Goal: Information Seeking & Learning: Learn about a topic

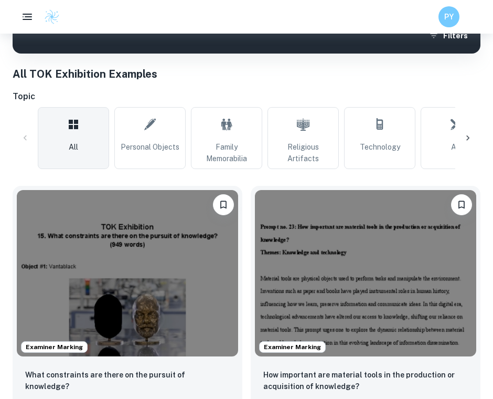
scroll to position [252, 0]
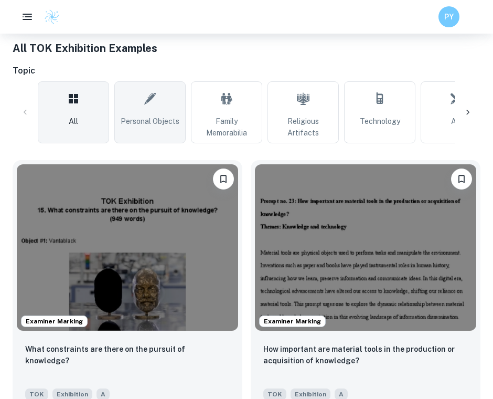
click at [126, 108] on link "Personal Objects" at bounding box center [149, 112] width 71 height 62
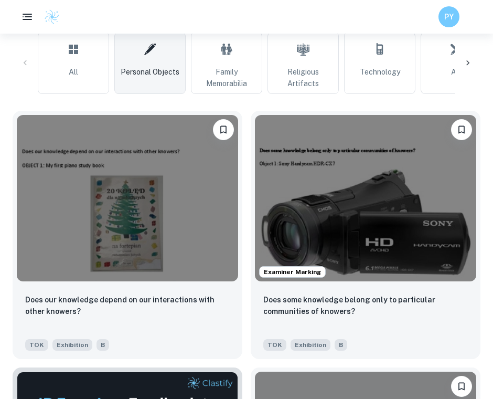
scroll to position [311, 0]
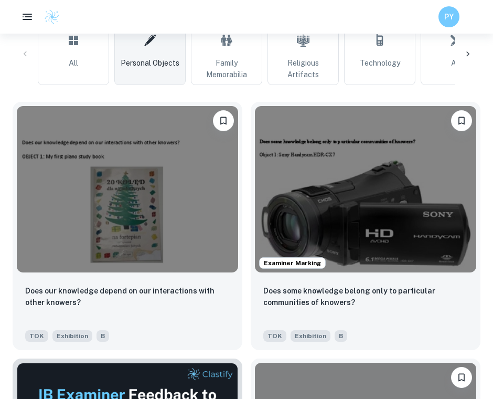
click at [148, 58] on span "Personal Objects" at bounding box center [150, 63] width 59 height 12
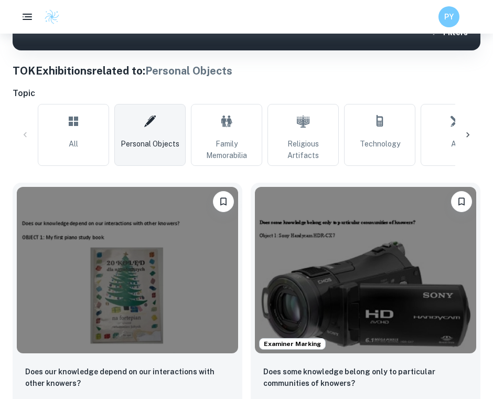
scroll to position [209, 0]
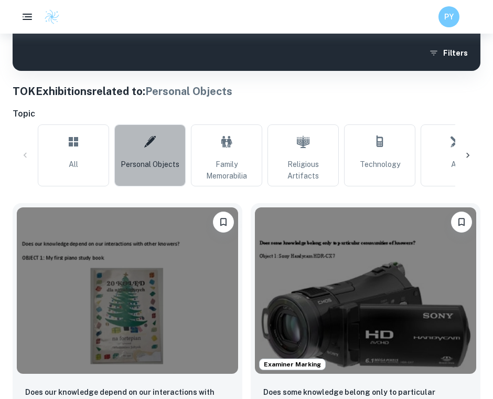
click at [158, 150] on link "Personal Objects" at bounding box center [149, 155] width 71 height 62
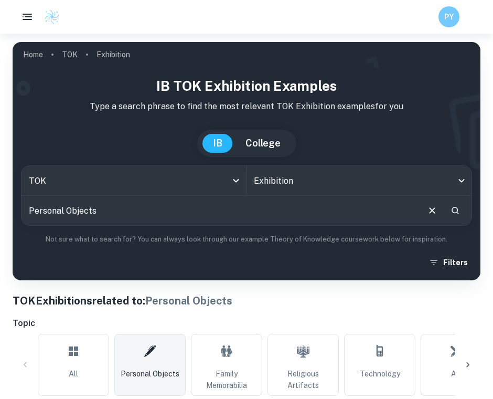
drag, startPoint x: 92, startPoint y: 354, endPoint x: 97, endPoint y: 330, distance: 24.0
click at [92, 354] on link "All" at bounding box center [73, 365] width 71 height 62
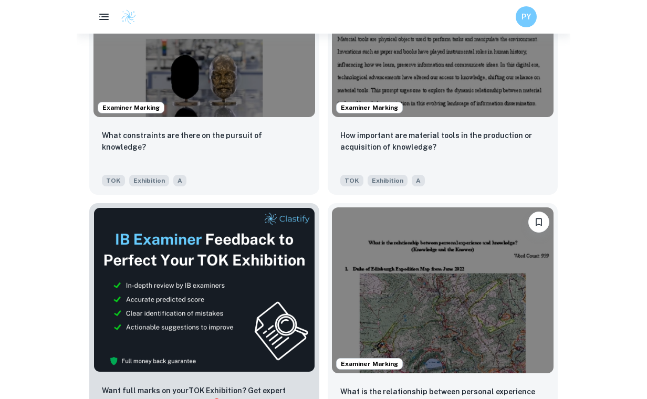
scroll to position [157, 0]
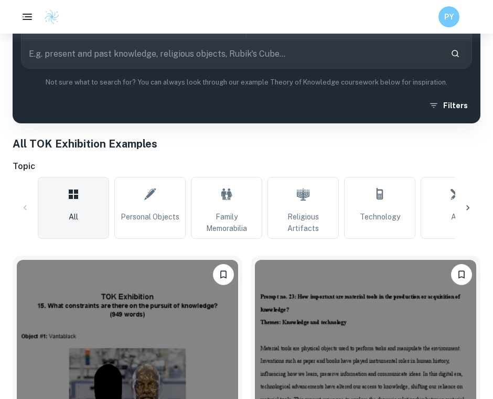
click at [29, 206] on div "All Personal Objects Family Memorabilia Religious Artifacts Technology Art Hist…" at bounding box center [247, 208] width 468 height 62
click at [27, 8] on button "button" at bounding box center [27, 17] width 22 height 22
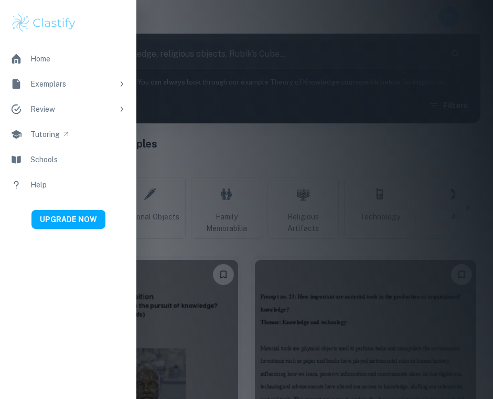
click at [207, 90] on div at bounding box center [246, 199] width 493 height 399
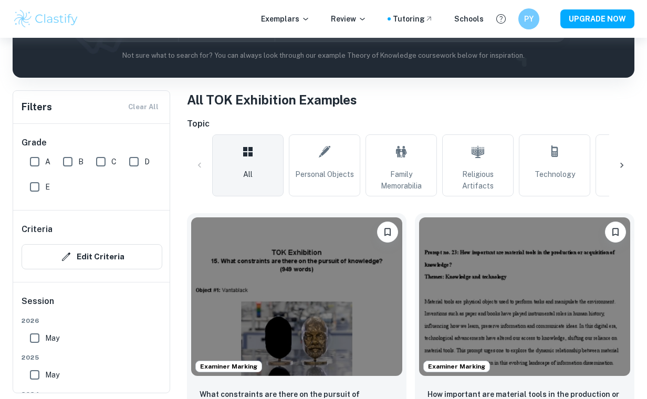
click at [33, 159] on input "A" at bounding box center [34, 161] width 21 height 21
checkbox input "true"
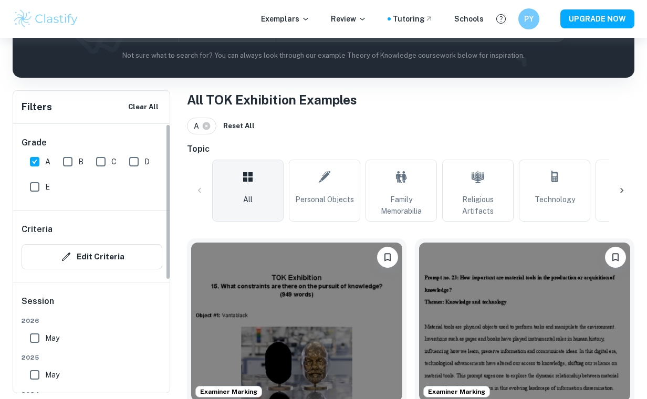
click at [36, 182] on input "E" at bounding box center [34, 186] width 21 height 21
checkbox input "true"
click at [36, 162] on input "A" at bounding box center [34, 161] width 21 height 21
checkbox input "false"
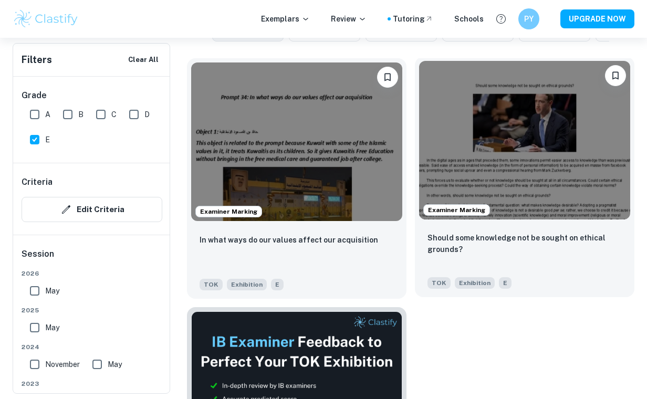
scroll to position [346, 0]
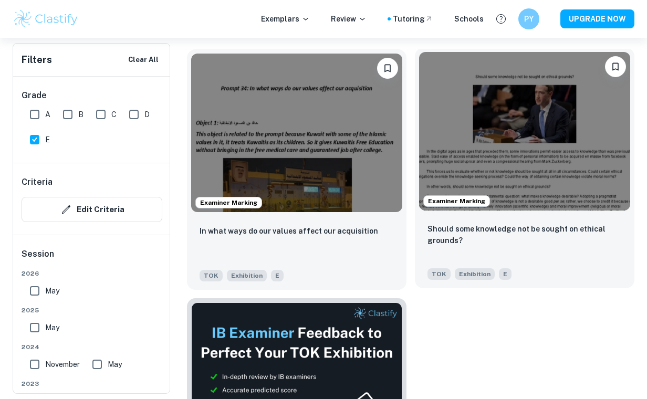
click at [493, 139] on img at bounding box center [524, 131] width 211 height 158
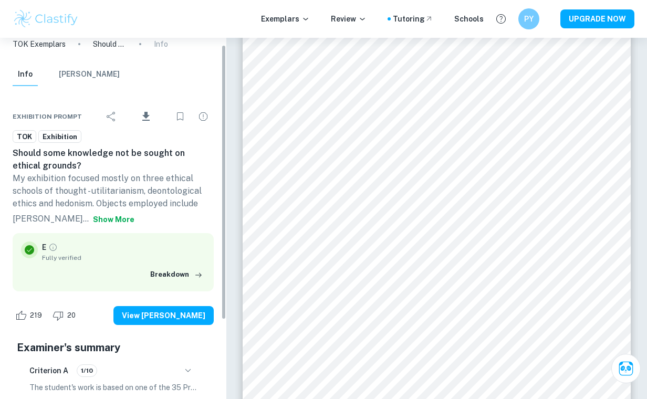
scroll to position [9, 0]
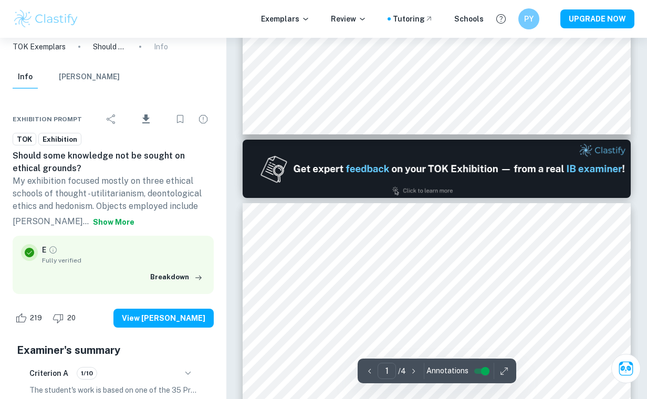
type input "2"
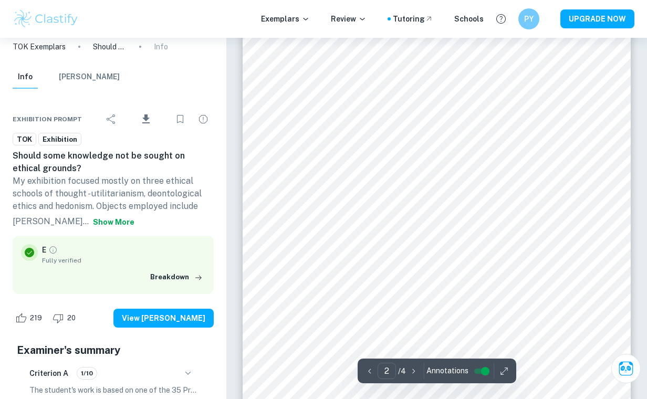
scroll to position [655, 0]
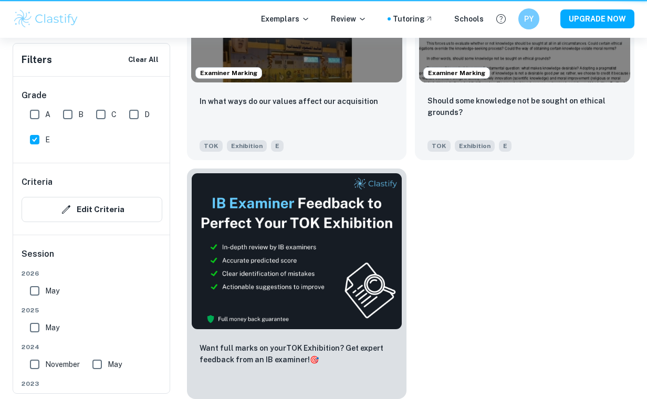
scroll to position [319, 0]
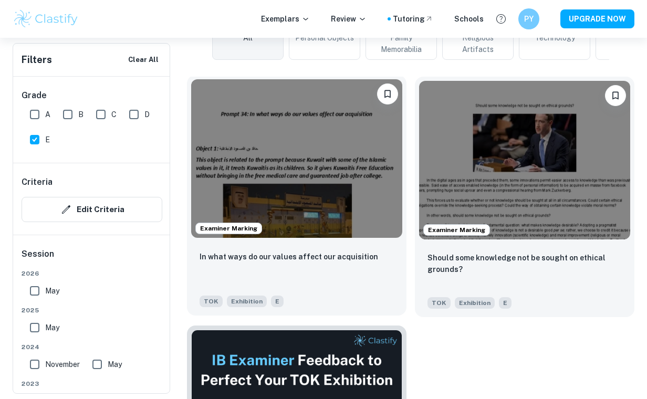
click at [267, 203] on img at bounding box center [296, 158] width 211 height 158
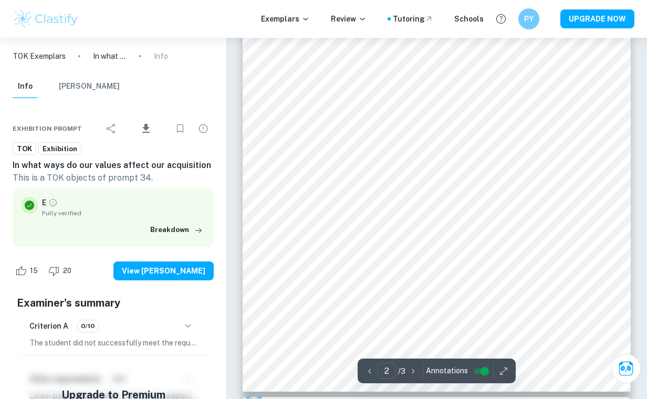
scroll to position [729, 0]
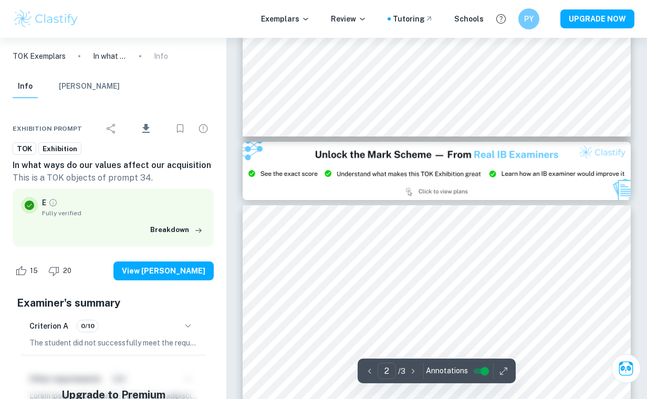
type input "3"
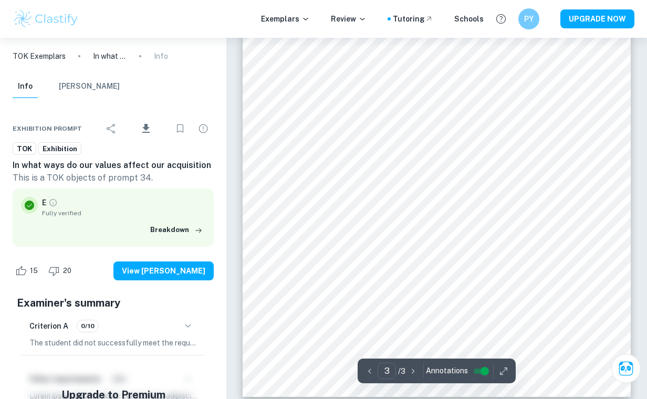
scroll to position [1302, 0]
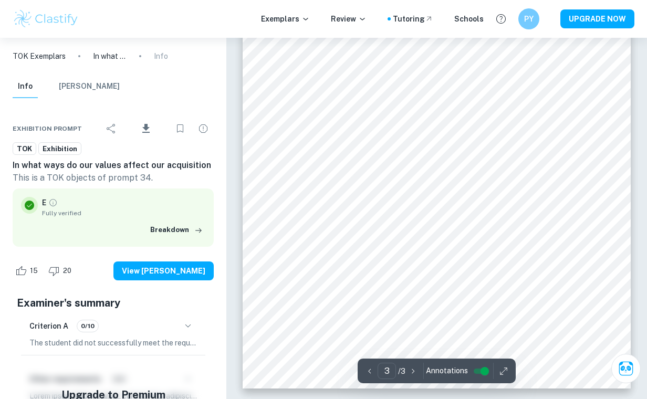
scroll to position [319, 0]
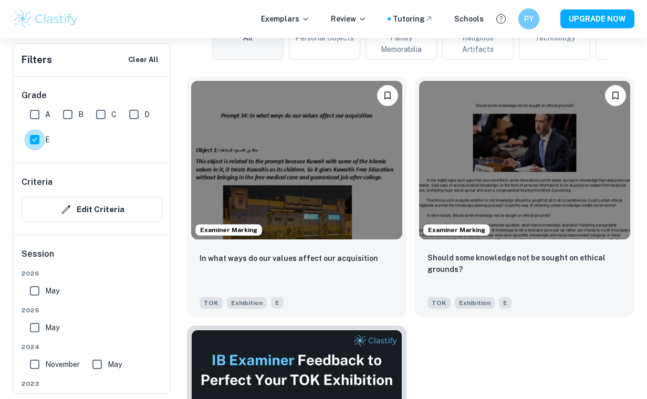
click at [34, 142] on input "E" at bounding box center [34, 139] width 21 height 21
checkbox input "false"
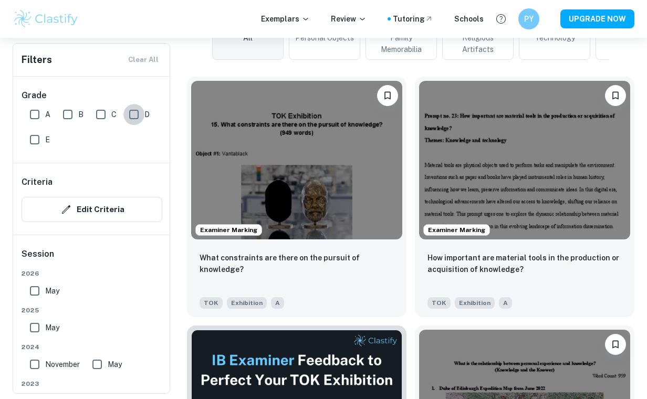
click at [133, 115] on input "D" at bounding box center [133, 114] width 21 height 21
checkbox input "true"
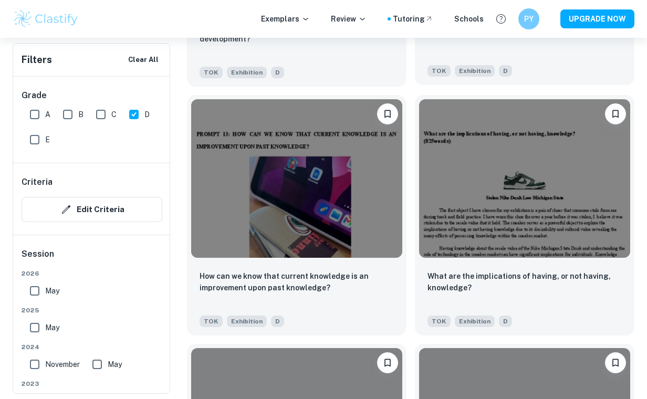
scroll to position [1792, 0]
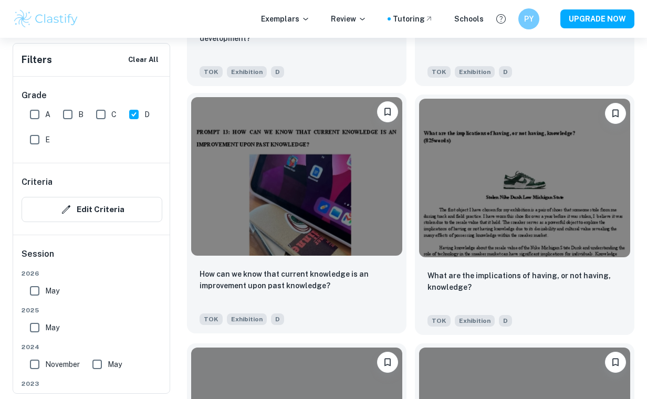
click at [337, 196] on img at bounding box center [296, 176] width 211 height 158
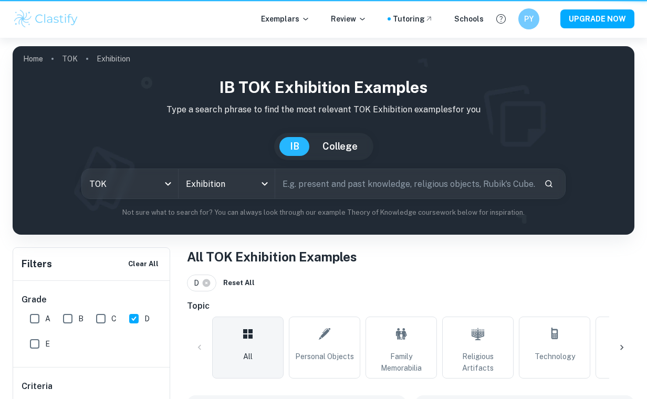
scroll to position [1792, 0]
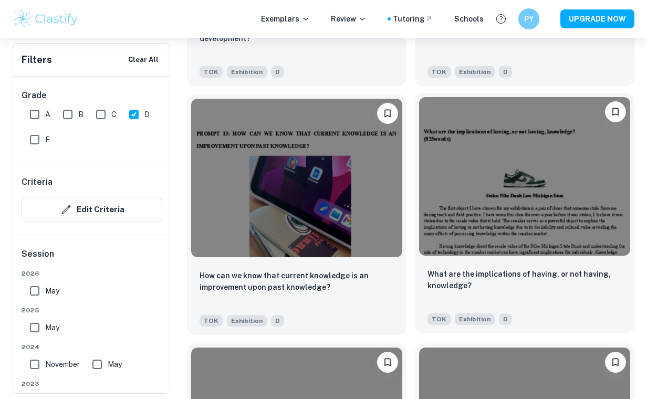
click at [467, 216] on img at bounding box center [524, 176] width 211 height 158
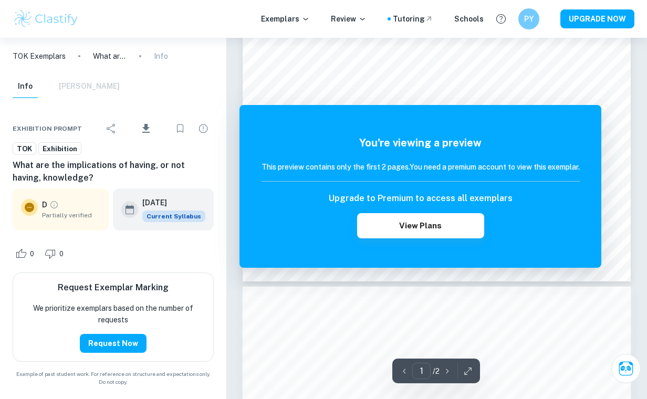
scroll to position [284, 0]
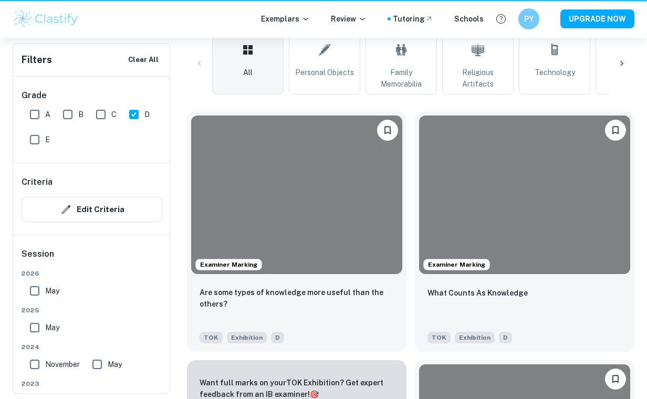
scroll to position [1792, 0]
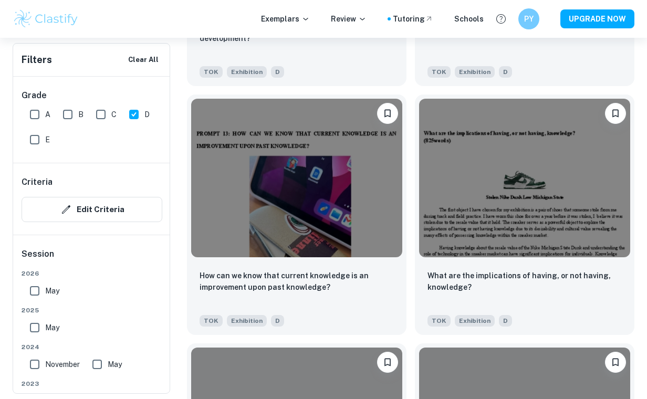
click at [137, 112] on input "D" at bounding box center [133, 114] width 21 height 21
checkbox input "false"
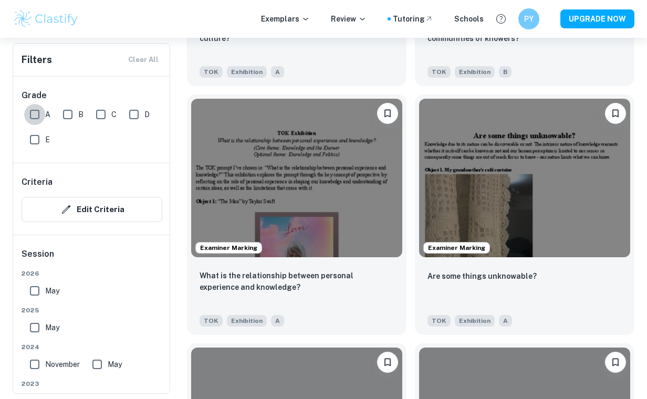
click at [39, 113] on input "A" at bounding box center [34, 114] width 21 height 21
checkbox input "true"
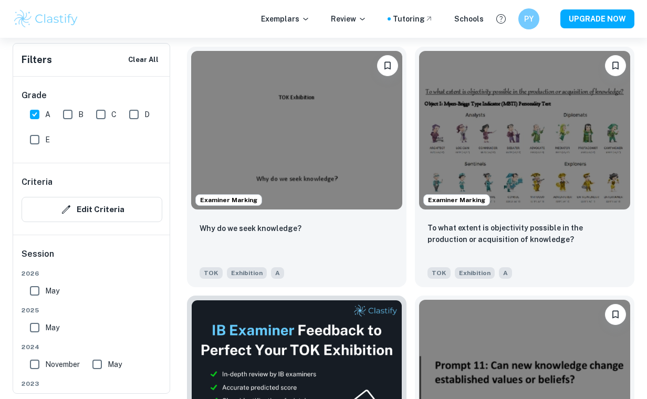
scroll to position [353, 0]
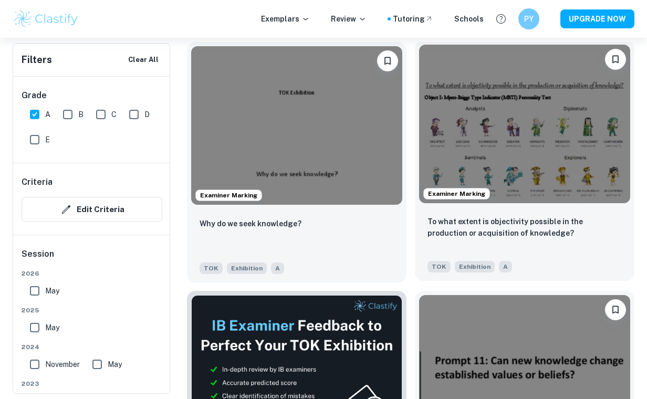
click at [493, 129] on img at bounding box center [524, 124] width 211 height 158
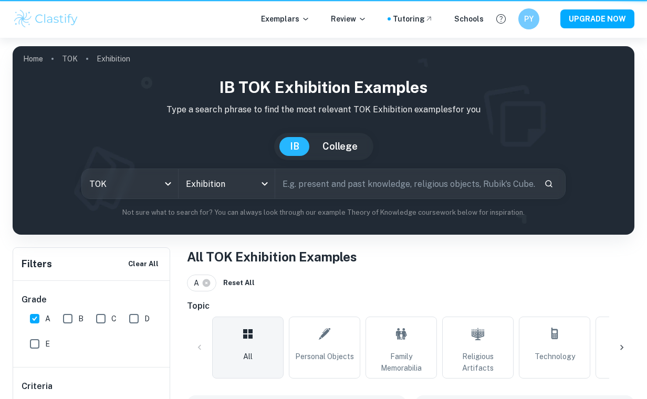
scroll to position [353, 0]
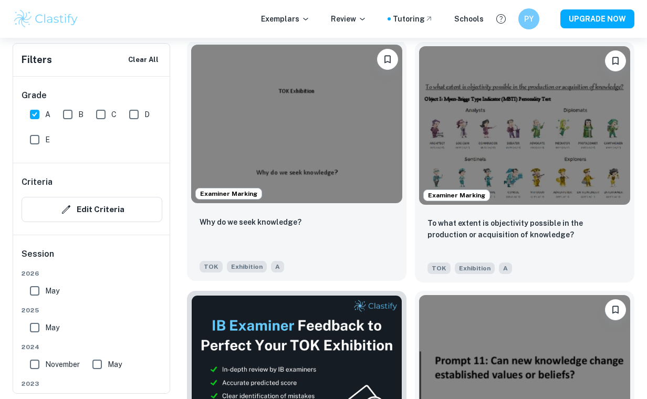
click at [342, 152] on img at bounding box center [296, 124] width 211 height 158
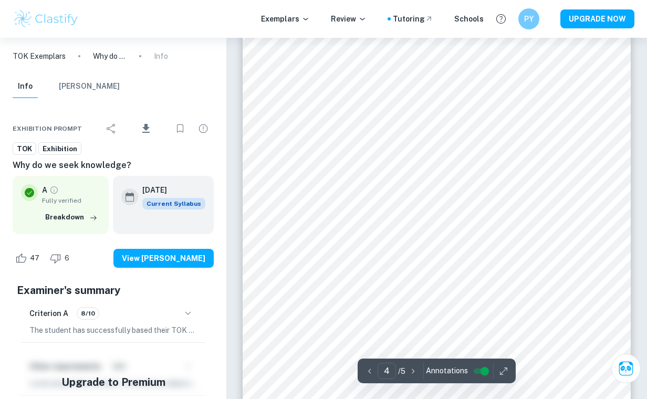
scroll to position [1753, 0]
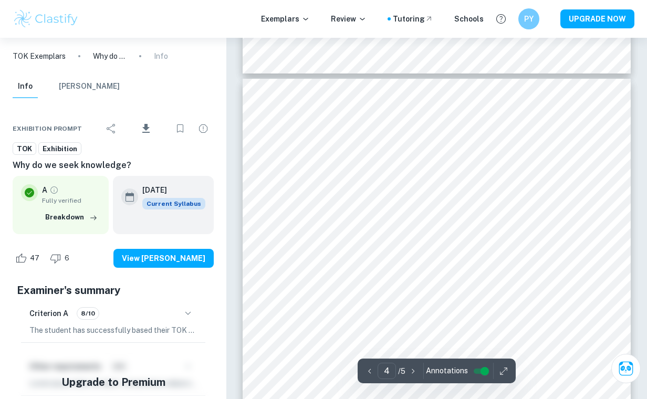
type input "3"
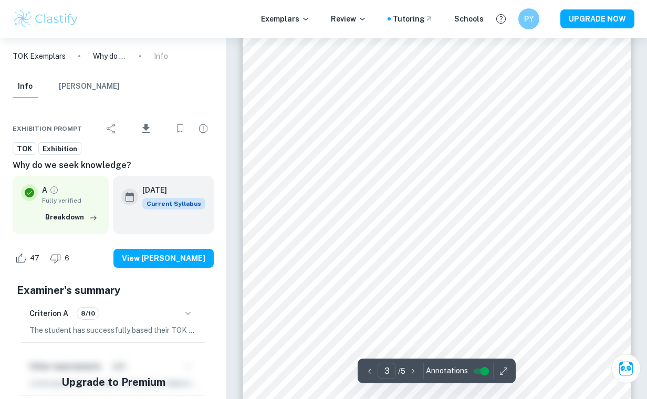
scroll to position [1213, 0]
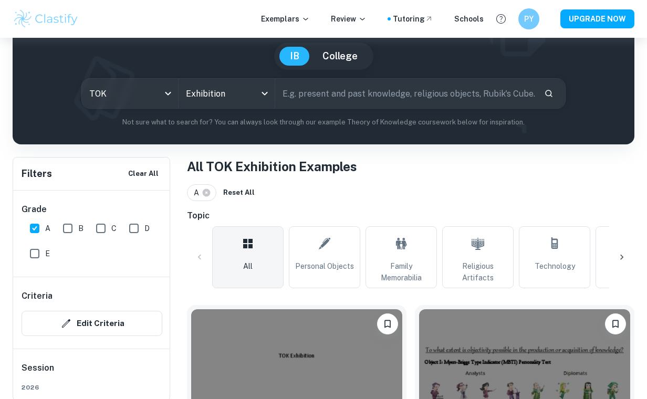
scroll to position [86, 0]
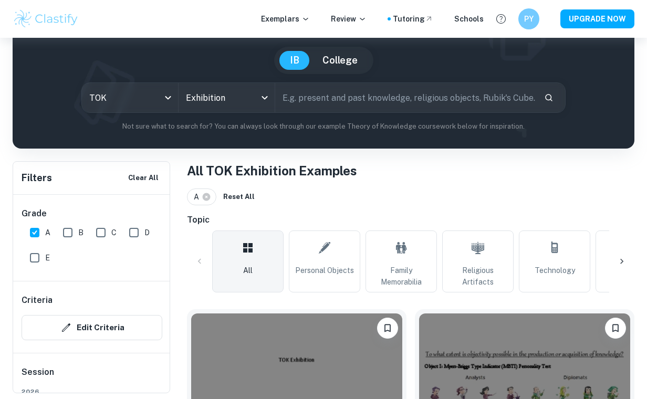
click at [366, 102] on input "text" at bounding box center [405, 97] width 260 height 29
type input "culture"
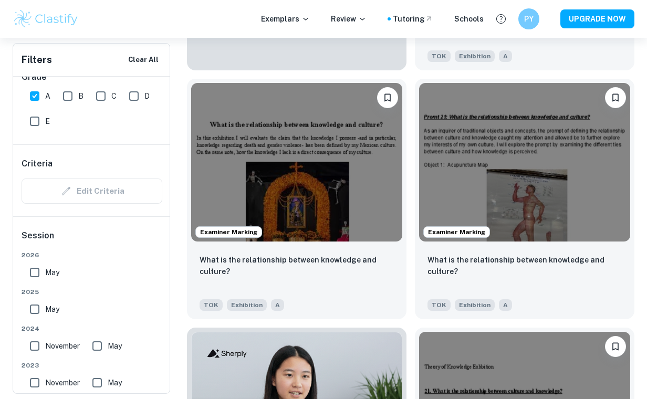
scroll to position [820, 0]
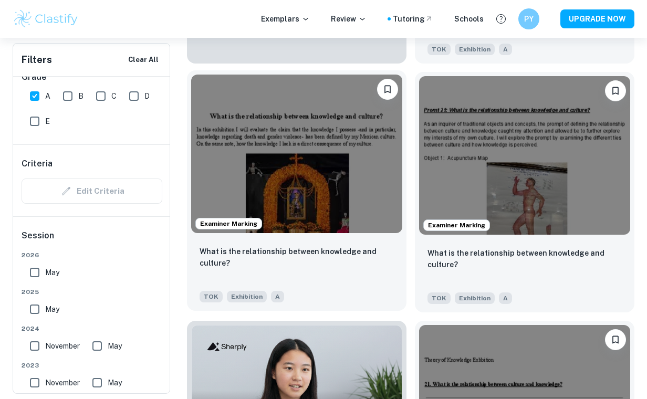
click at [374, 166] on img at bounding box center [296, 154] width 211 height 158
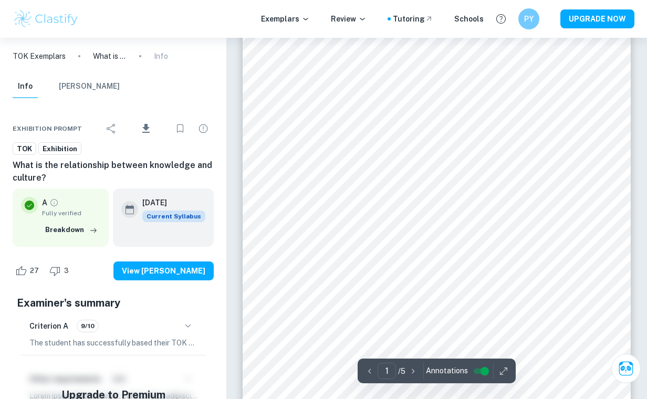
scroll to position [129, 0]
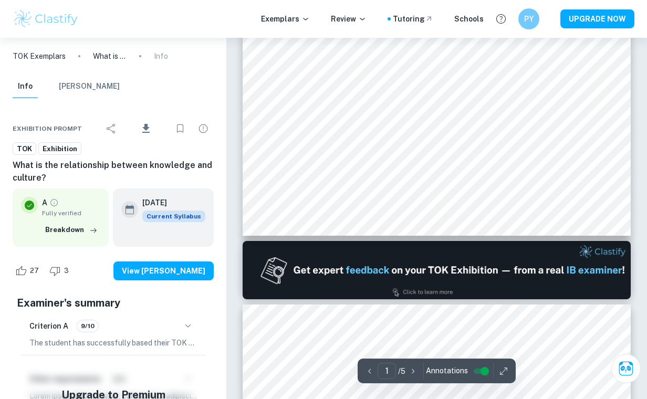
type input "2"
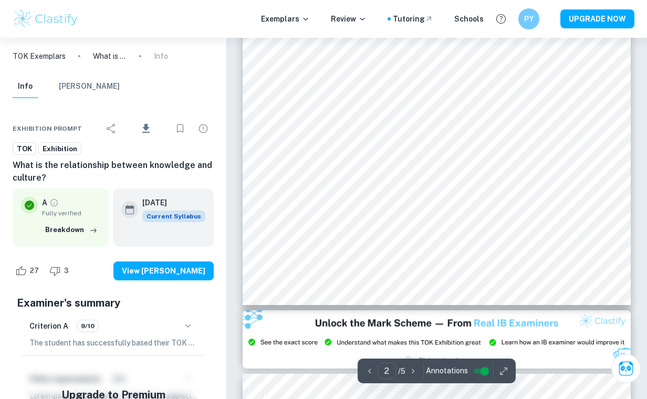
scroll to position [907, 0]
